Goal: Find specific page/section

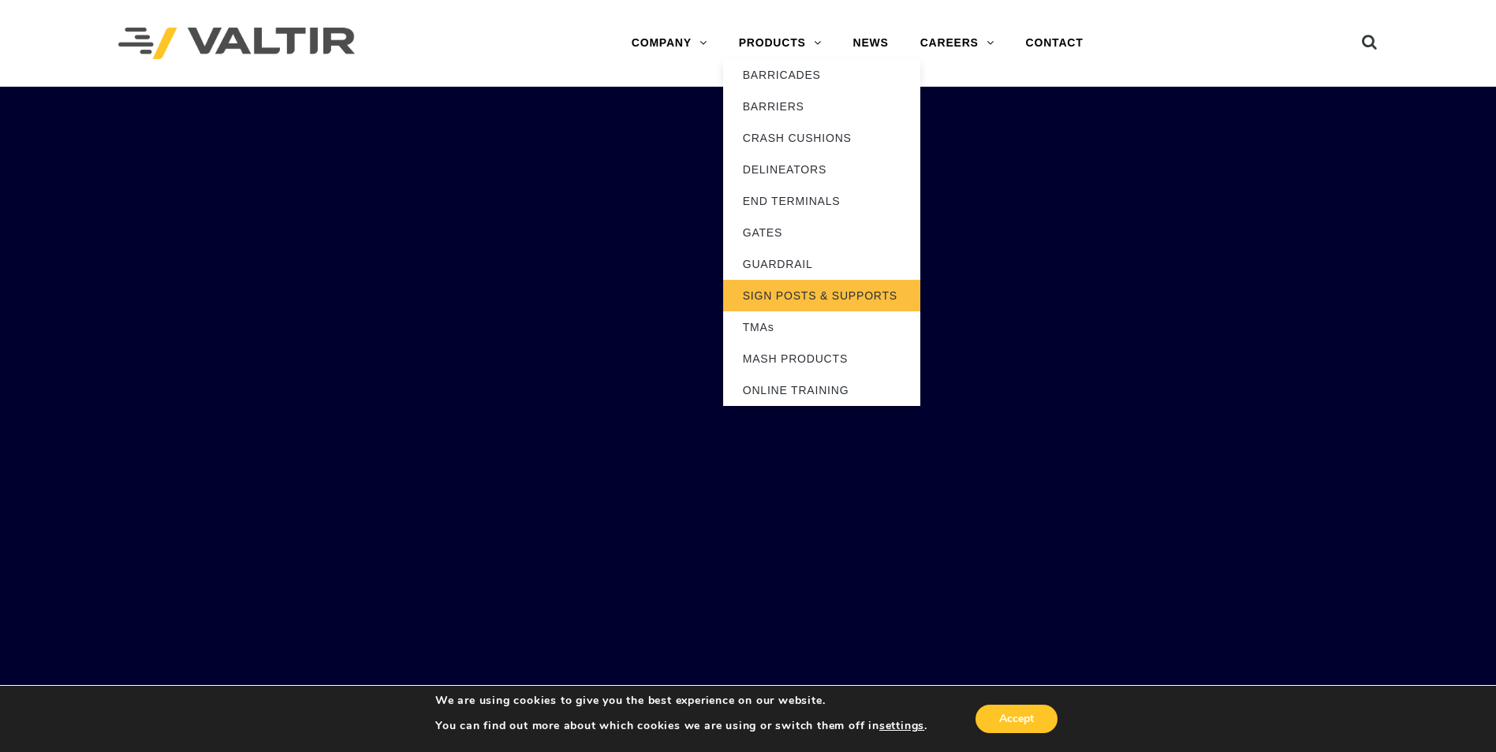
click at [778, 287] on link "SIGN POSTS & SUPPORTS" at bounding box center [821, 296] width 197 height 32
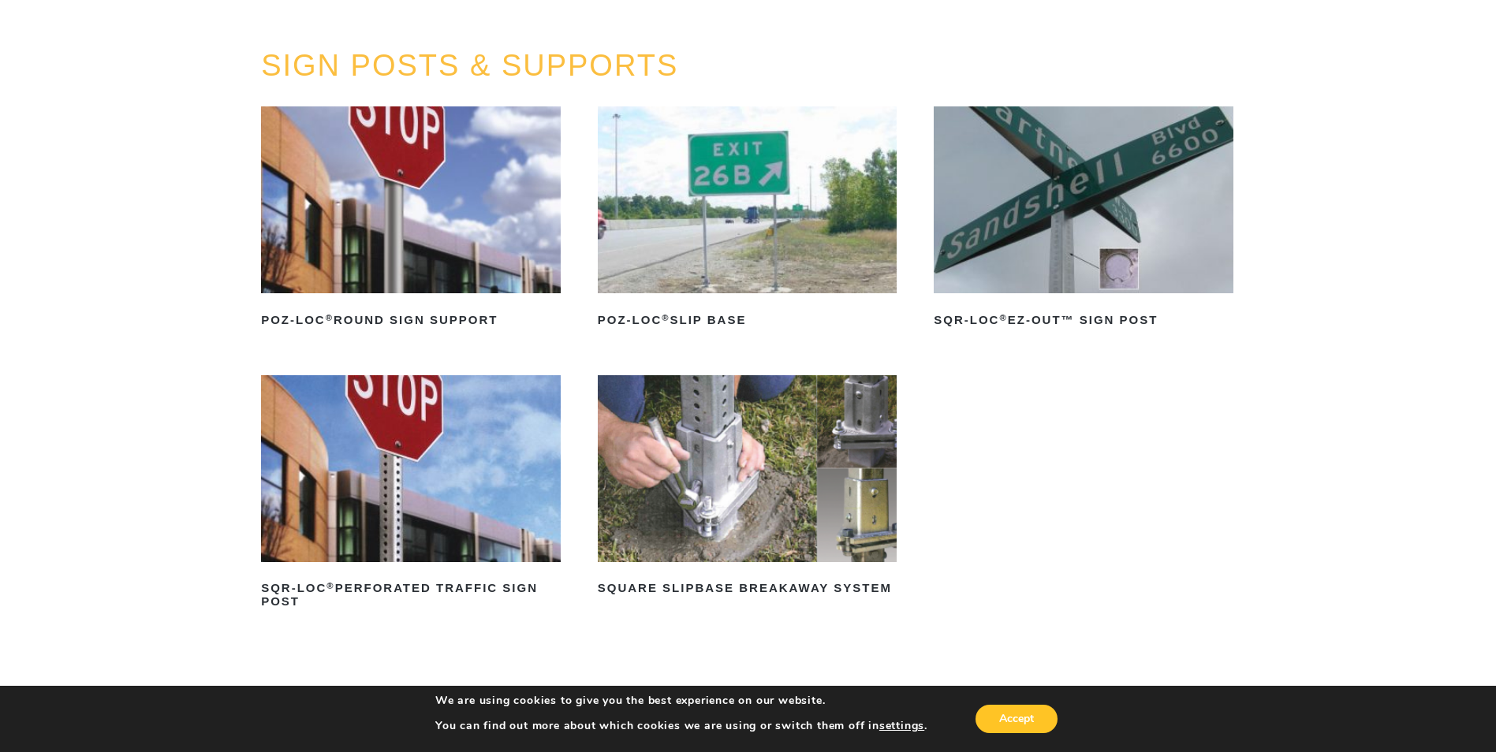
scroll to position [158, 0]
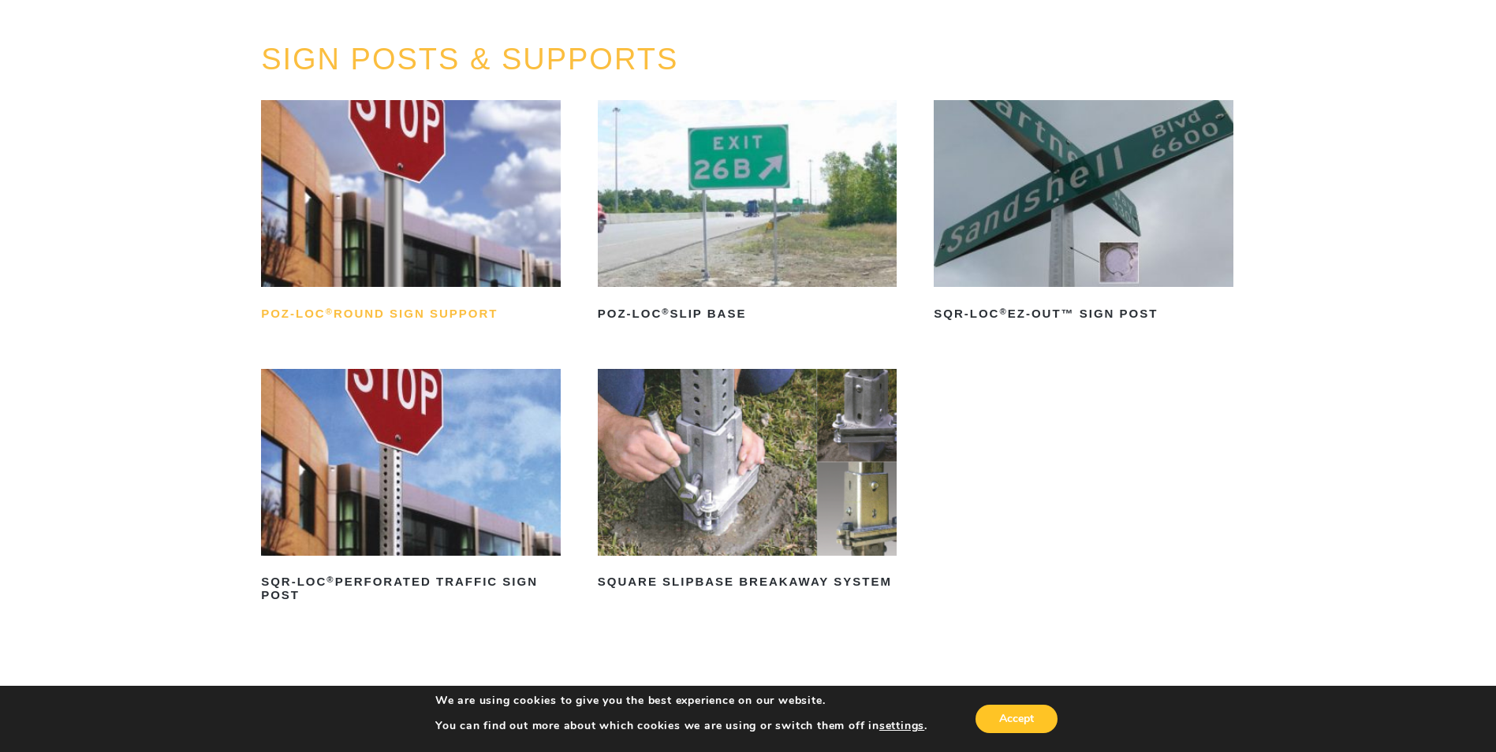
click at [418, 308] on h2 "POZ-LOC ® Round Sign Support" at bounding box center [411, 313] width 300 height 25
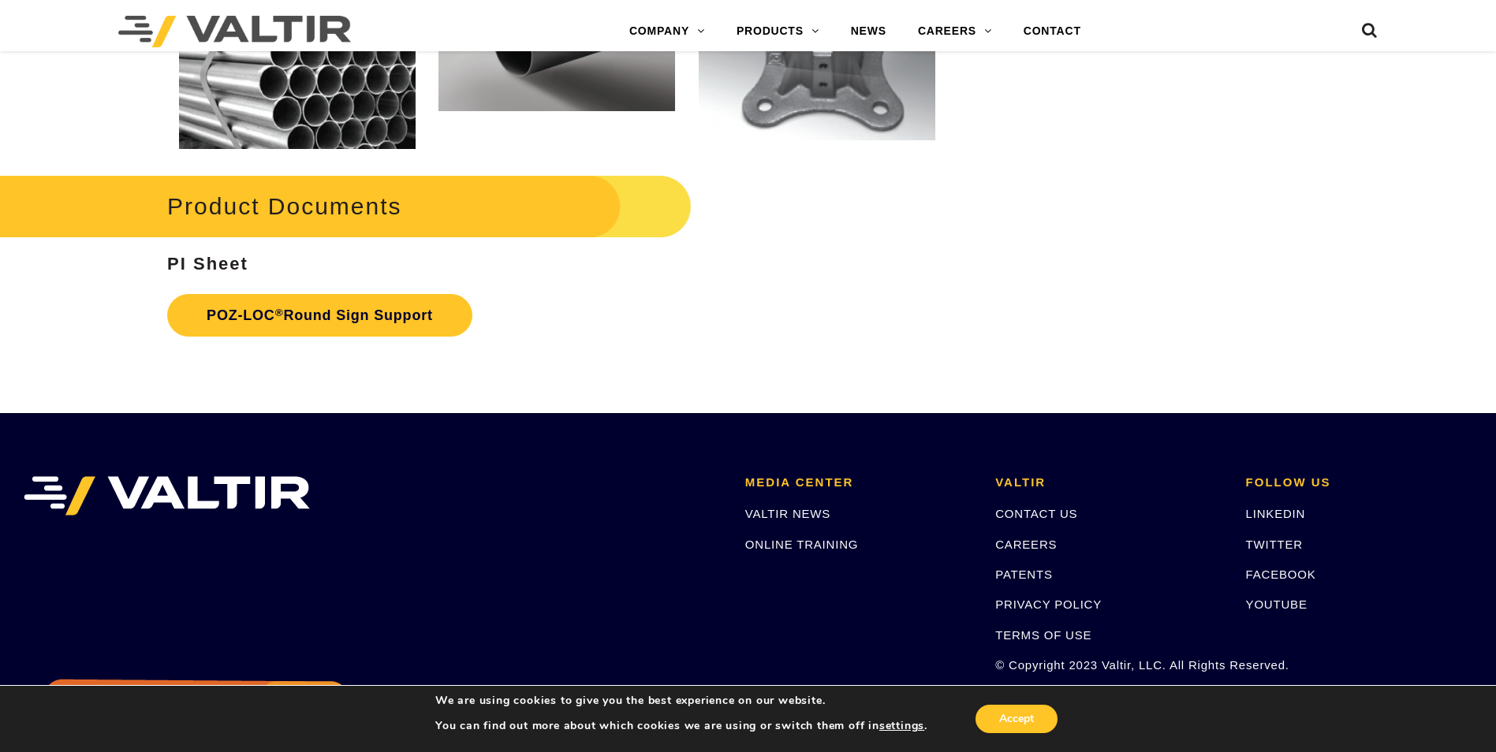
scroll to position [2366, 0]
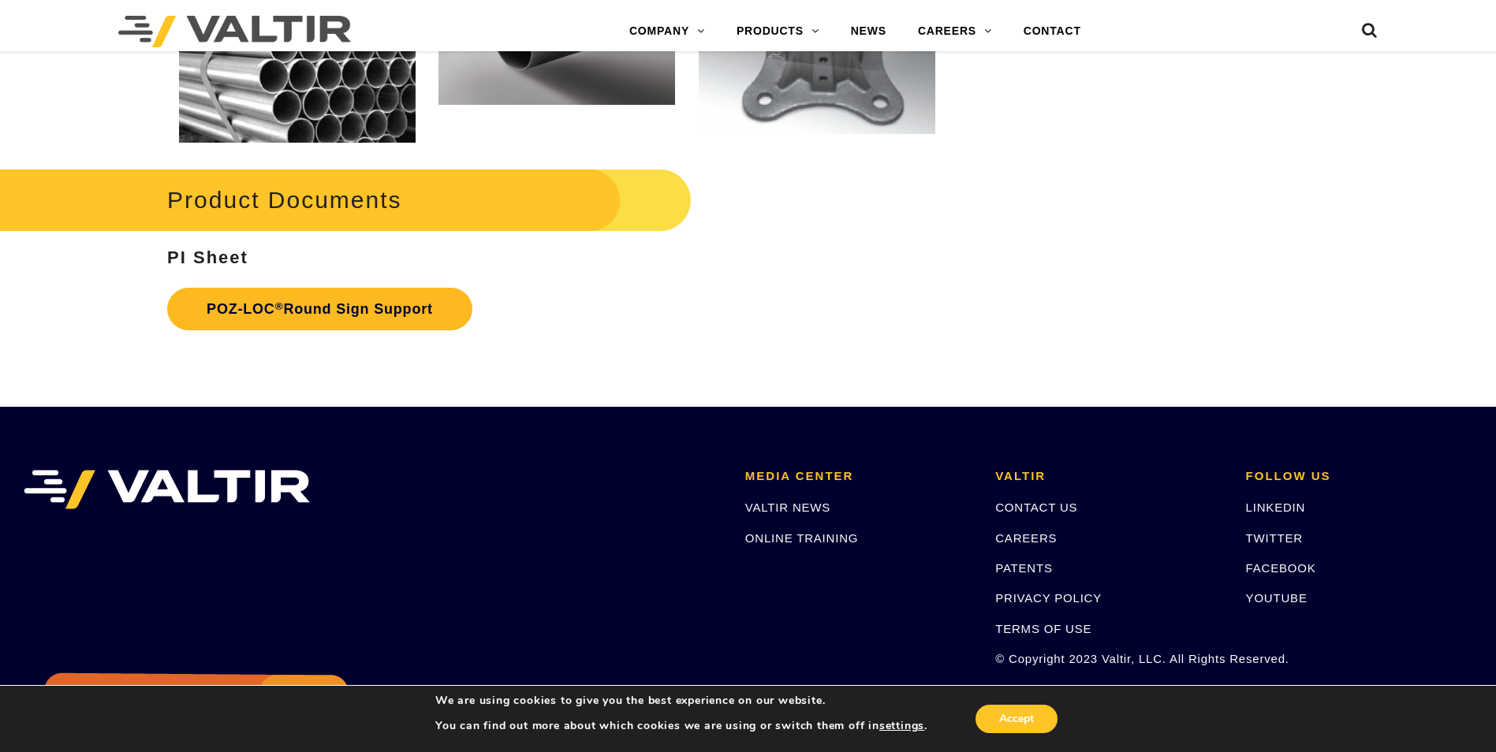
click at [330, 311] on link "POZ-LOC ® Round Sign Support" at bounding box center [319, 309] width 305 height 43
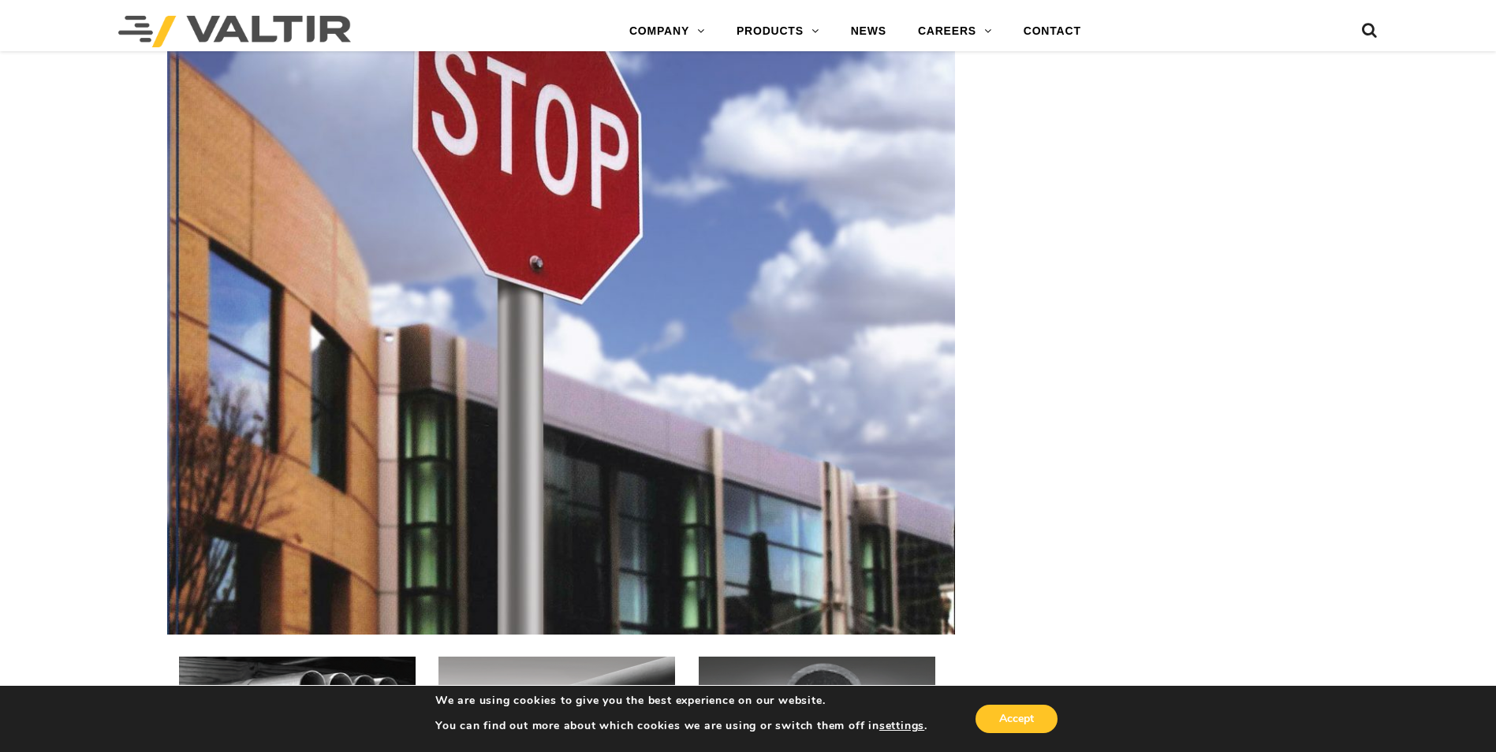
scroll to position [1656, 0]
